Goal: Information Seeking & Learning: Check status

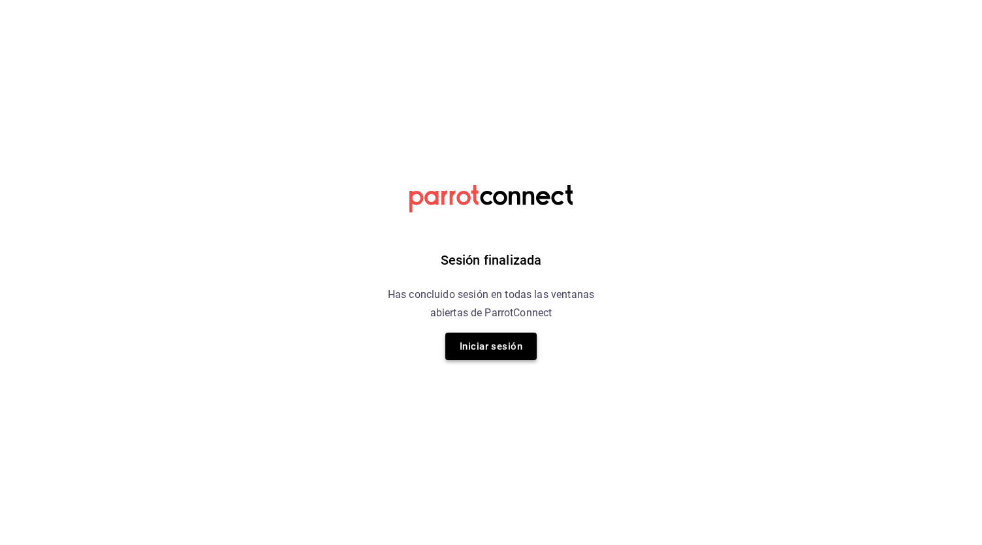
click at [490, 346] on button "Iniciar sesión" at bounding box center [490, 345] width 91 height 27
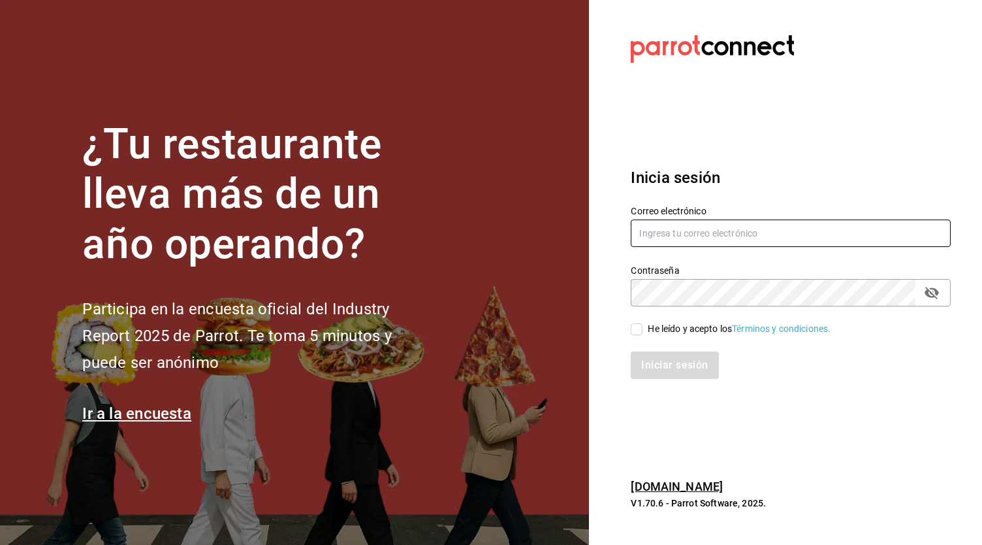
type input "[EMAIL_ADDRESS][DOMAIN_NAME]"
click at [643, 328] on input "He leído y acepto los Términos y condiciones." at bounding box center [637, 329] width 12 height 12
checkbox input "true"
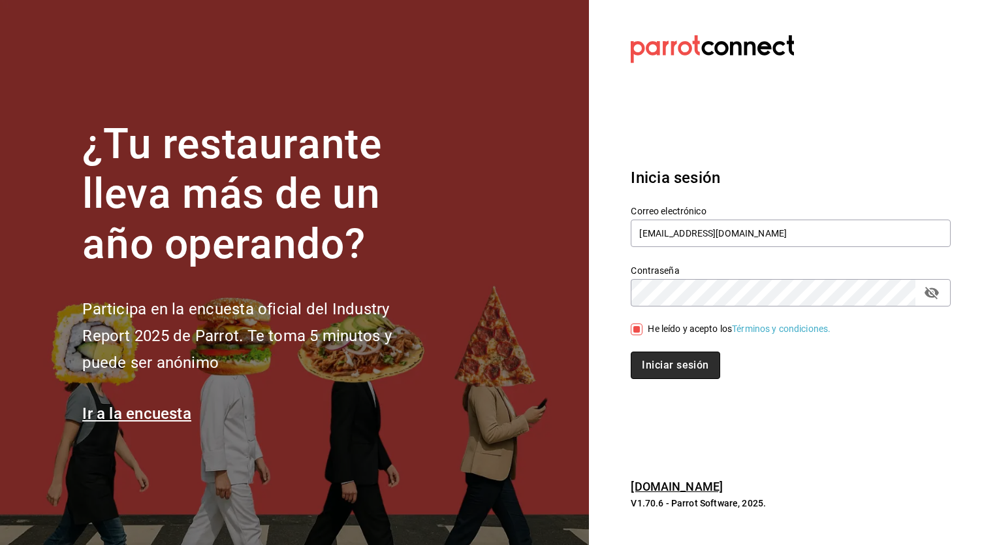
click at [660, 355] on button "Iniciar sesión" at bounding box center [675, 364] width 89 height 27
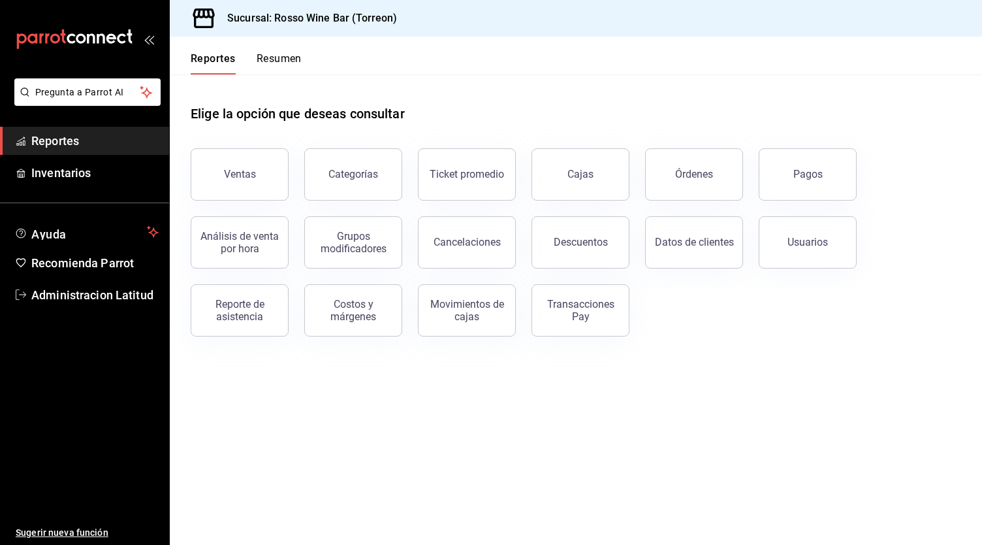
click at [660, 355] on div "Elige la opción que deseas consultar Ventas Categorías Ticket promedio Cajas Ór…" at bounding box center [576, 215] width 812 height 283
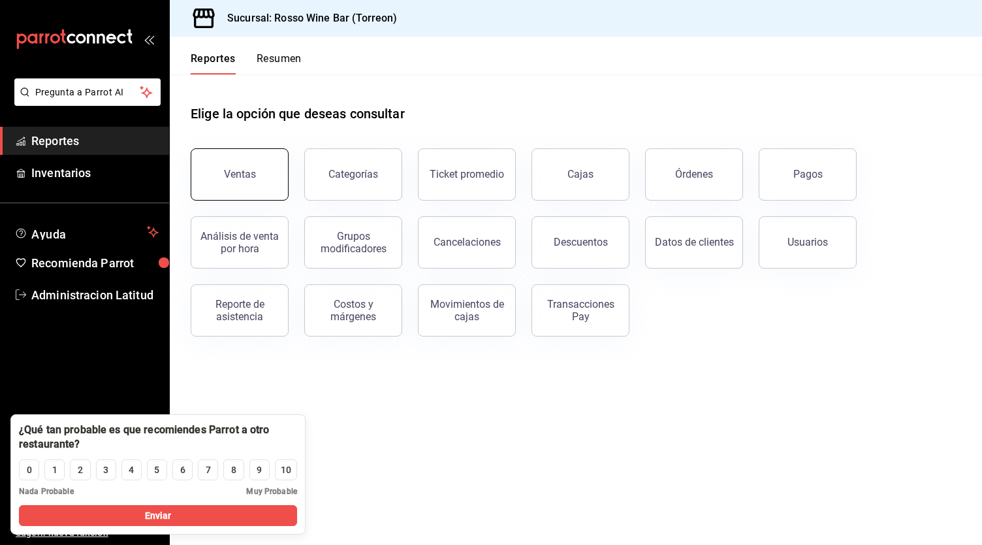
click at [246, 185] on button "Ventas" at bounding box center [240, 174] width 98 height 52
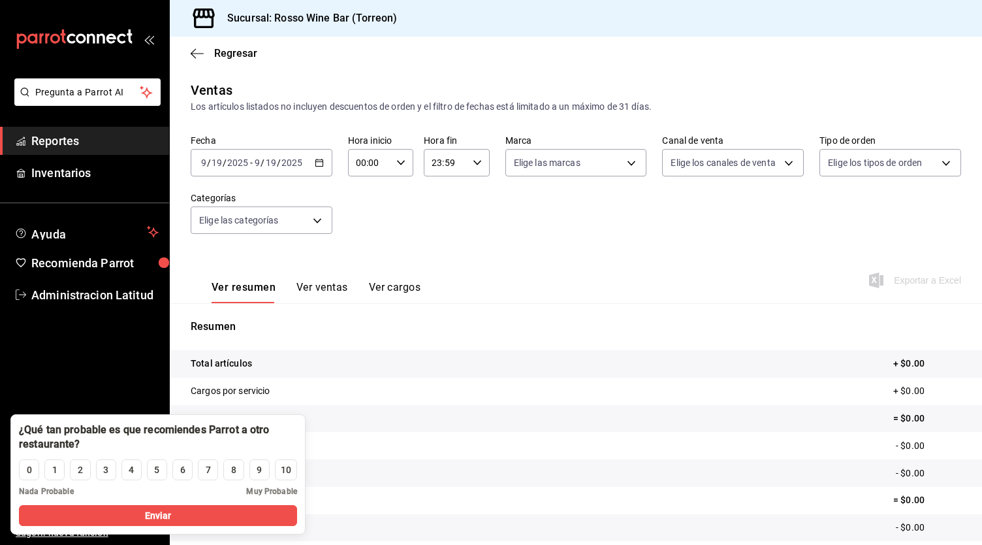
click at [312, 150] on div "2025-09-19 9 / 19 / 2025 - 2025-09-19 9 / 19 / 2025" at bounding box center [262, 162] width 142 height 27
click at [246, 289] on span "Mes actual" at bounding box center [252, 290] width 101 height 14
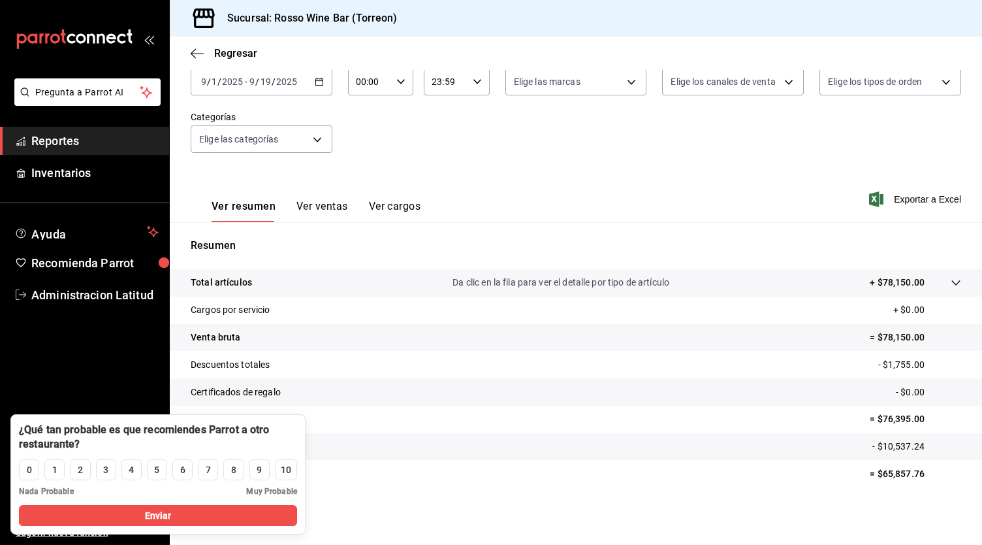
click at [317, 72] on div "2025-09-01 9 / 1 / 2025 - 2025-09-19 9 / 19 / 2025" at bounding box center [262, 81] width 142 height 27
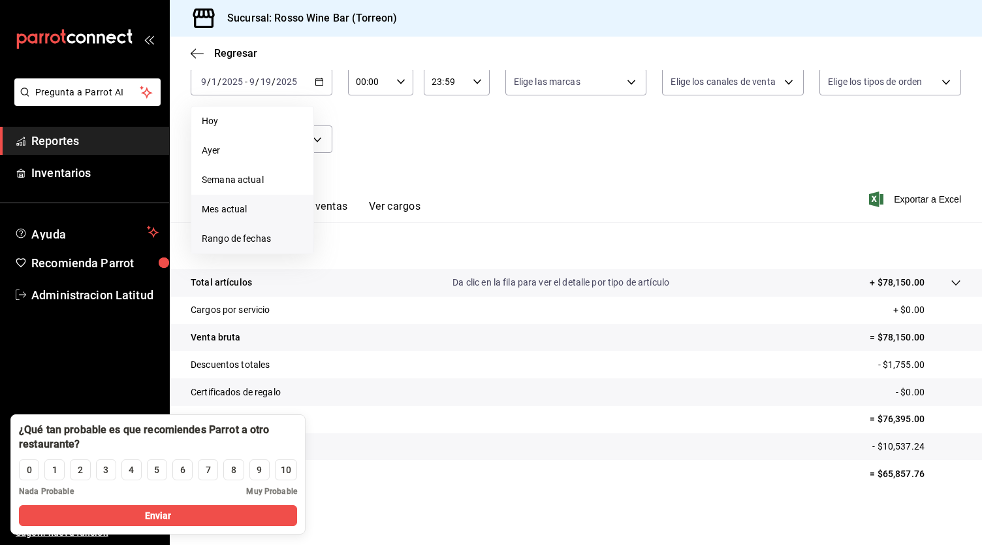
click at [275, 240] on span "Rango de fechas" at bounding box center [252, 239] width 101 height 14
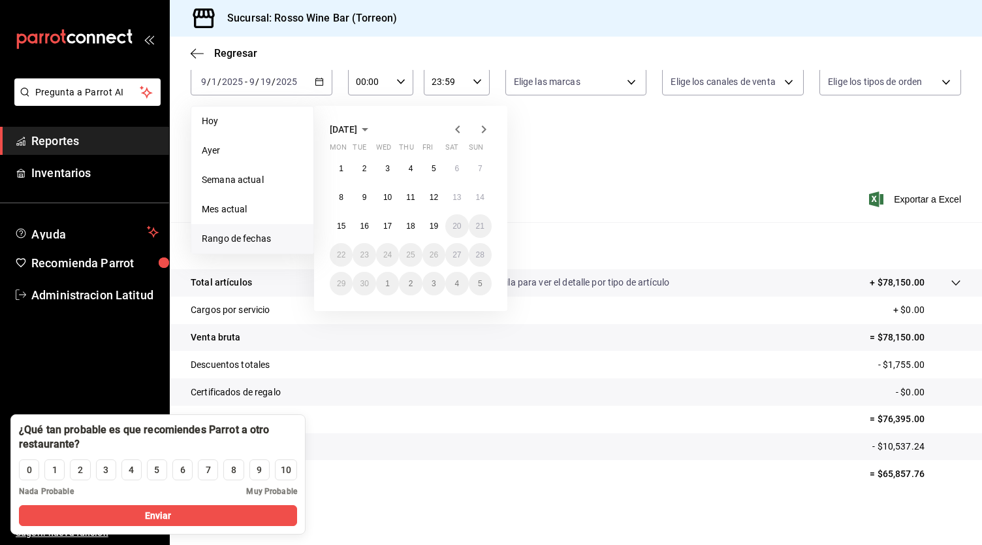
click at [458, 126] on icon "button" at bounding box center [457, 129] width 5 height 8
click at [430, 169] on button "1" at bounding box center [433, 169] width 23 height 24
click at [482, 288] on button "31" at bounding box center [480, 284] width 23 height 24
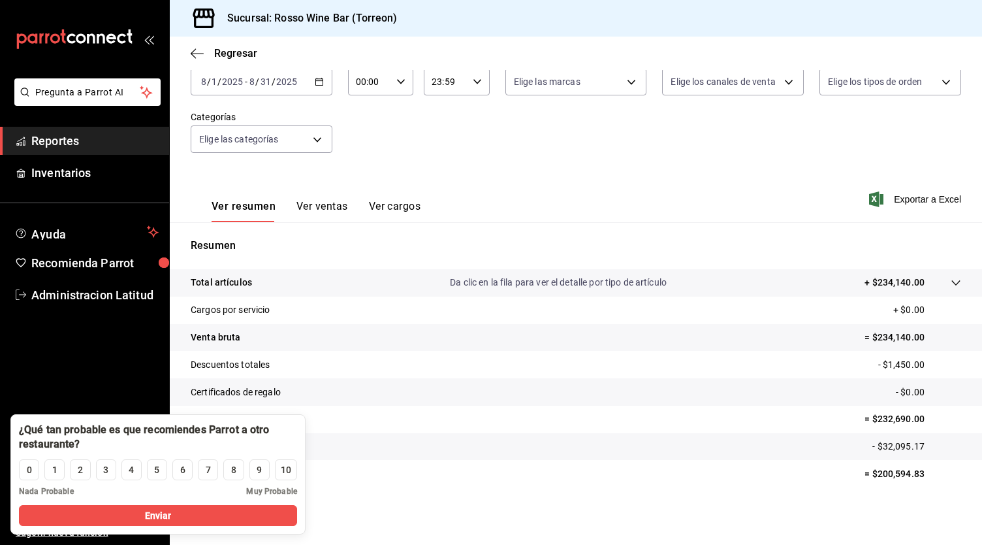
click at [311, 76] on div "2025-08-01 8 / 1 / 2025 - 2025-08-31 8 / 31 / 2025" at bounding box center [262, 81] width 142 height 27
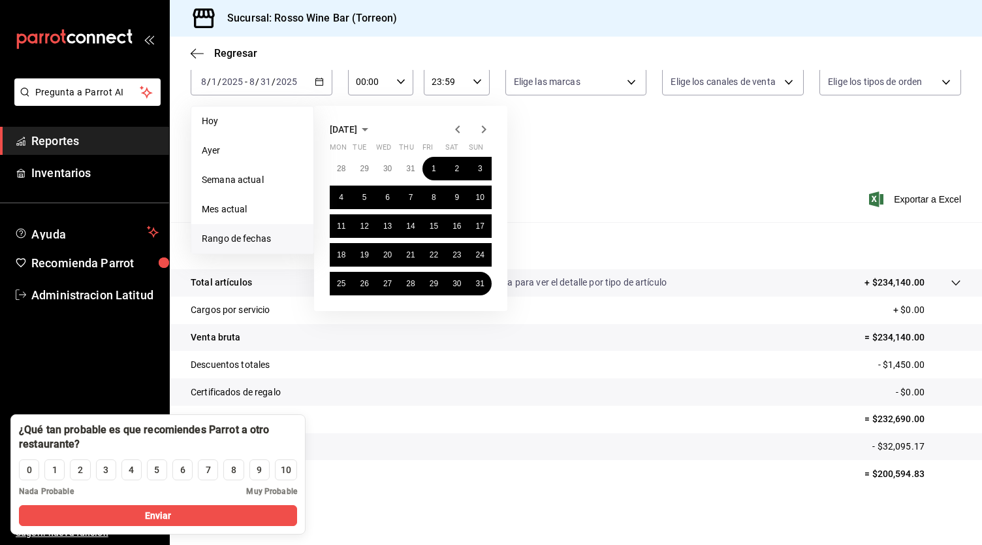
click at [481, 123] on icon "button" at bounding box center [484, 129] width 16 height 16
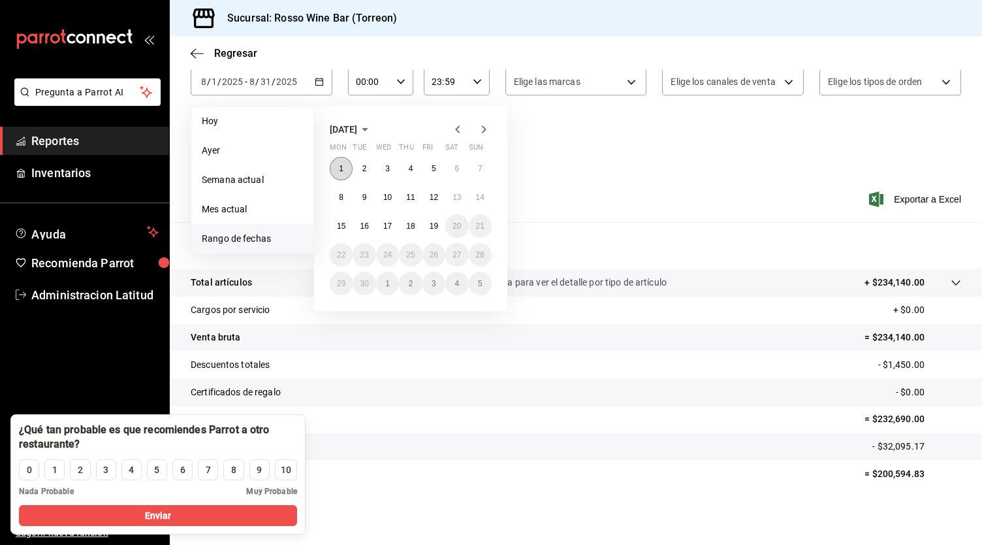
click at [343, 168] on abbr "1" at bounding box center [341, 168] width 5 height 9
click at [436, 227] on abbr "19" at bounding box center [434, 225] width 8 height 9
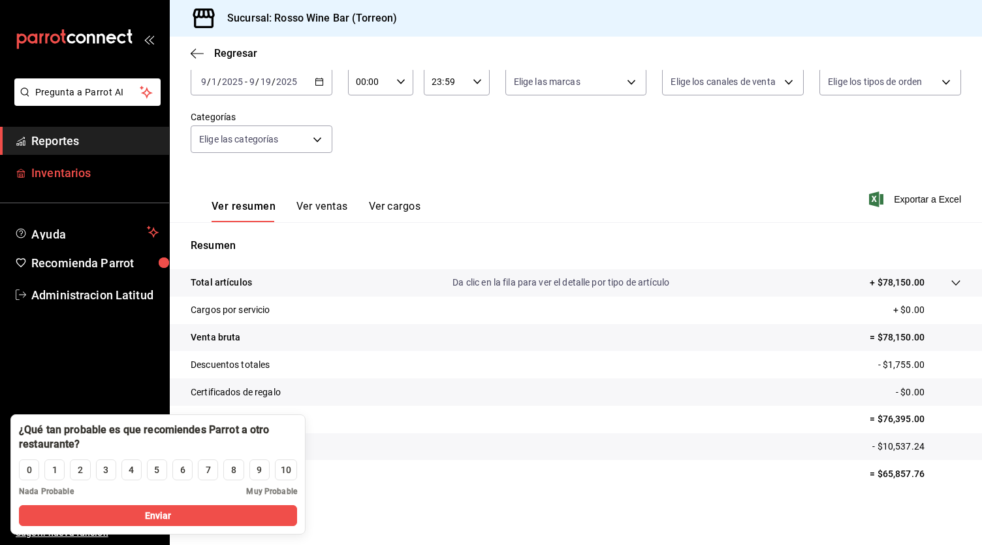
click at [91, 168] on span "Inventarios" at bounding box center [94, 173] width 127 height 18
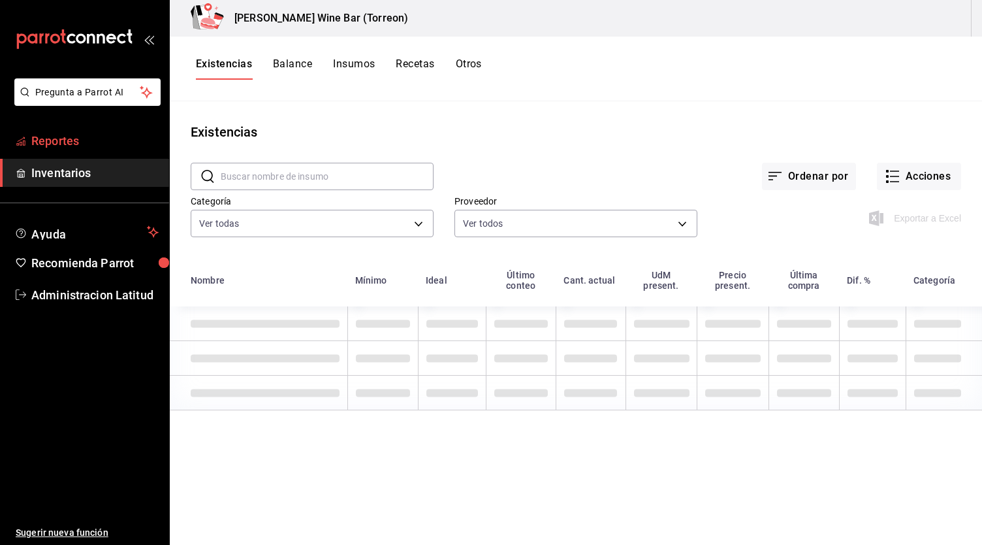
click at [98, 145] on span "Reportes" at bounding box center [94, 141] width 127 height 18
